Goal: Navigation & Orientation: Find specific page/section

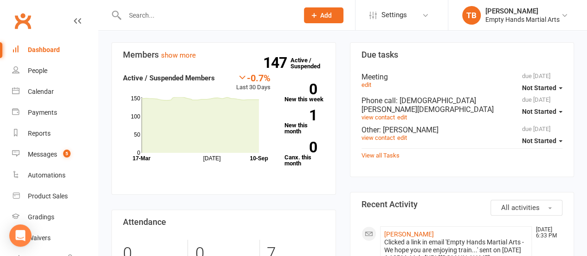
scroll to position [93, 0]
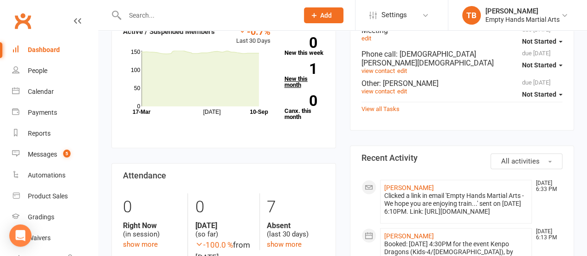
click at [290, 77] on link "1 New this month" at bounding box center [304, 75] width 40 height 25
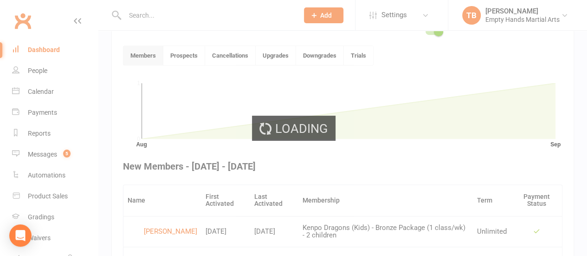
scroll to position [252, 0]
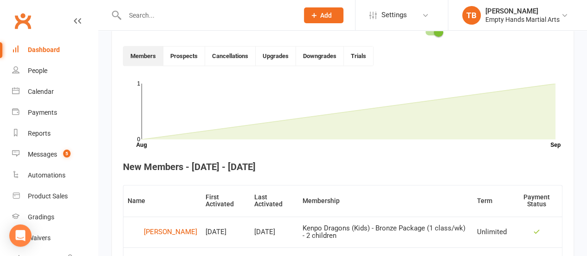
click at [44, 46] on div "Dashboard" at bounding box center [44, 49] width 32 height 7
